Goal: Information Seeking & Learning: Learn about a topic

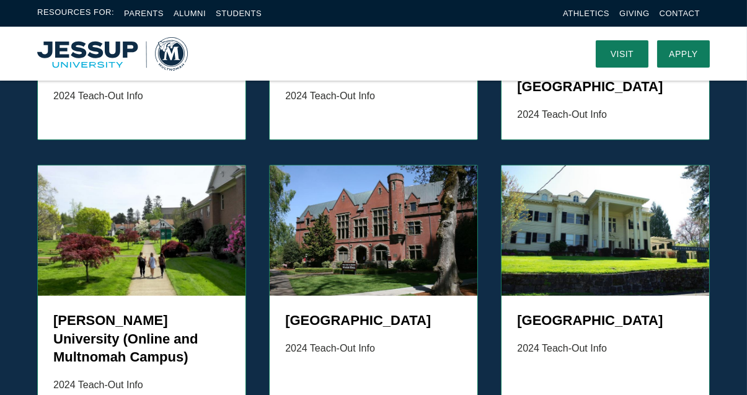
scroll to position [1301, 0]
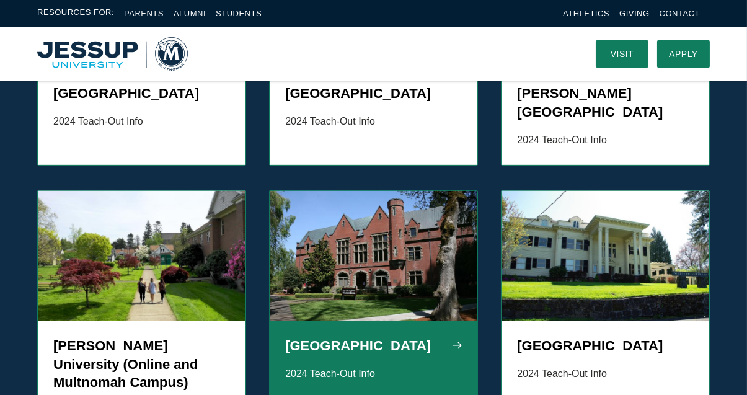
click at [374, 262] on img "Grid" at bounding box center [374, 256] width 208 height 130
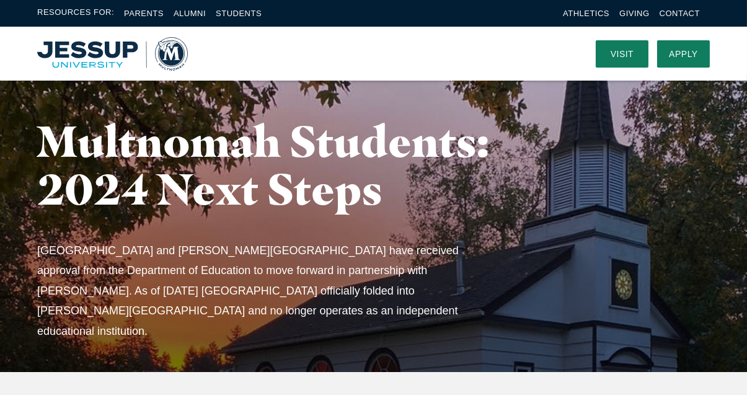
scroll to position [0, 0]
